Goal: Transaction & Acquisition: Purchase product/service

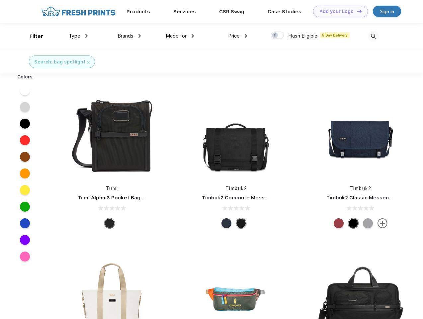
click at [338, 11] on link "Add your Logo Design Tool" at bounding box center [340, 12] width 55 height 12
click at [0, 0] on div "Design Tool" at bounding box center [0, 0] width 0 height 0
click at [356, 11] on link "Add your Logo Design Tool" at bounding box center [340, 12] width 55 height 12
click at [32, 36] on div "Filter" at bounding box center [37, 37] width 14 height 8
click at [78, 36] on span "Type" at bounding box center [75, 36] width 12 height 6
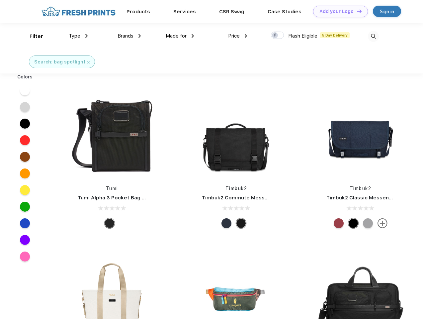
click at [129, 36] on span "Brands" at bounding box center [126, 36] width 16 height 6
click at [180, 36] on span "Made for" at bounding box center [176, 36] width 21 height 6
click at [238, 36] on span "Price" at bounding box center [234, 36] width 12 height 6
click at [278, 36] on div at bounding box center [277, 35] width 13 height 7
click at [275, 36] on input "checkbox" at bounding box center [273, 33] width 4 height 4
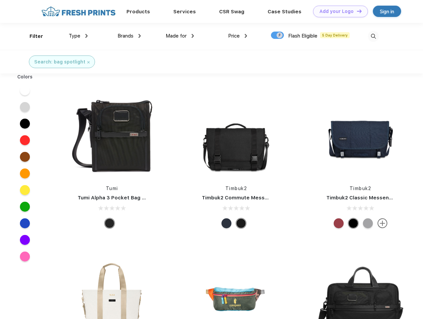
click at [373, 36] on img at bounding box center [373, 36] width 11 height 11
